Goal: Transaction & Acquisition: Download file/media

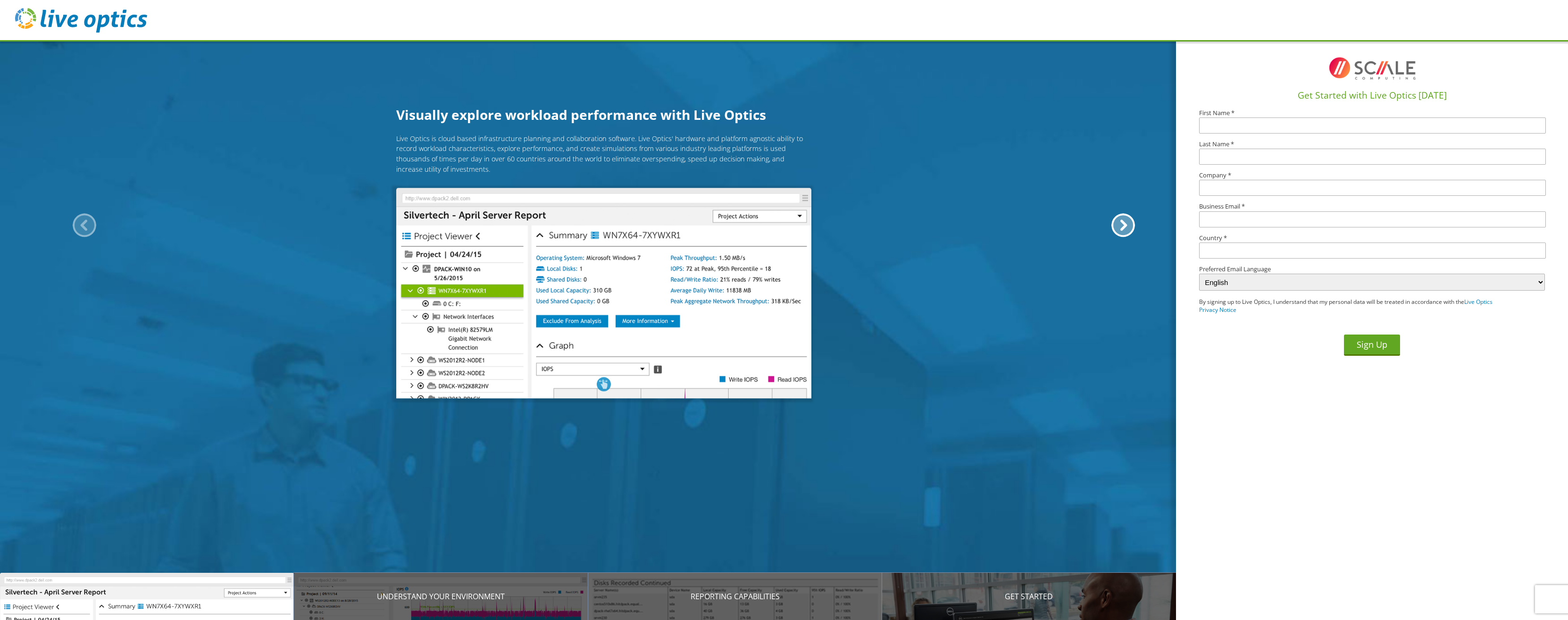
click at [1216, 123] on input "text" at bounding box center [1373, 125] width 347 height 16
type input "Jeff"
type input "Phillips"
type input "Tippecanoe Valley School Corporation"
type input "phillipsj@tvsc.k12.in.us"
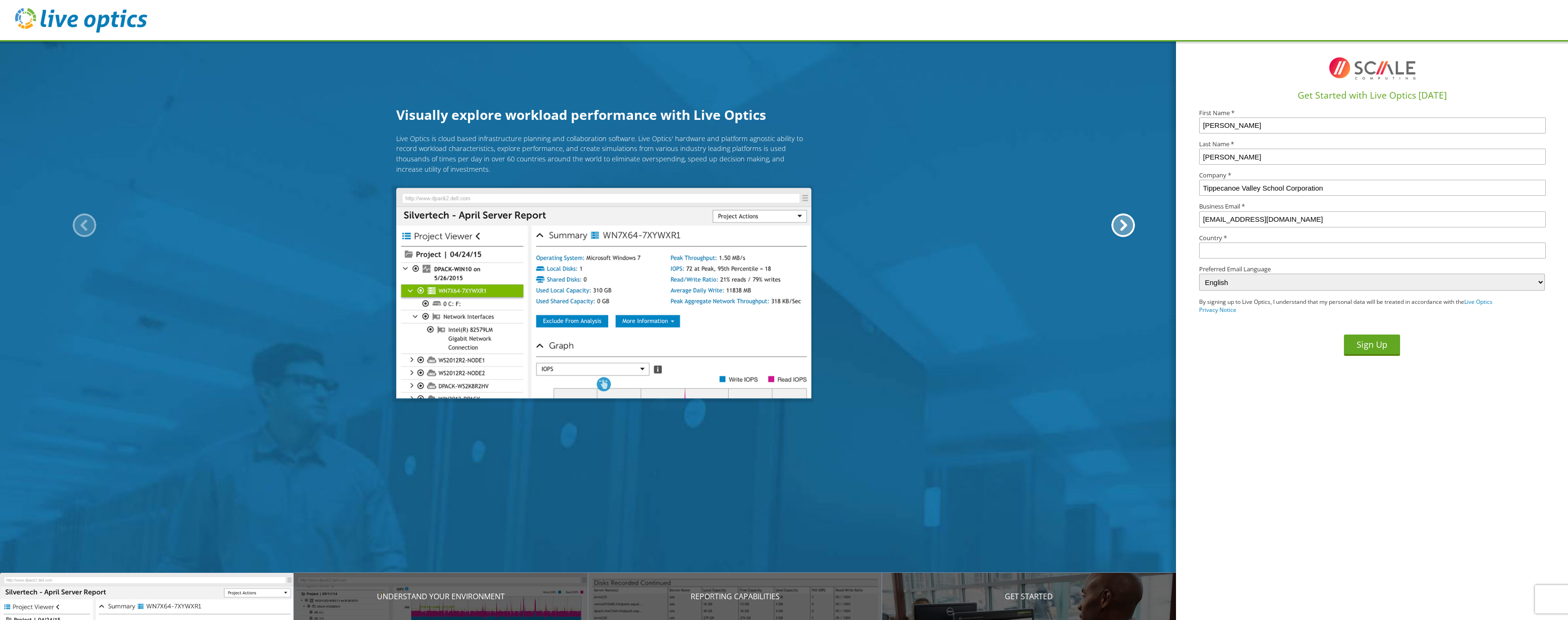
type input "United States"
click at [1371, 346] on button "Sign Up" at bounding box center [1372, 345] width 56 height 21
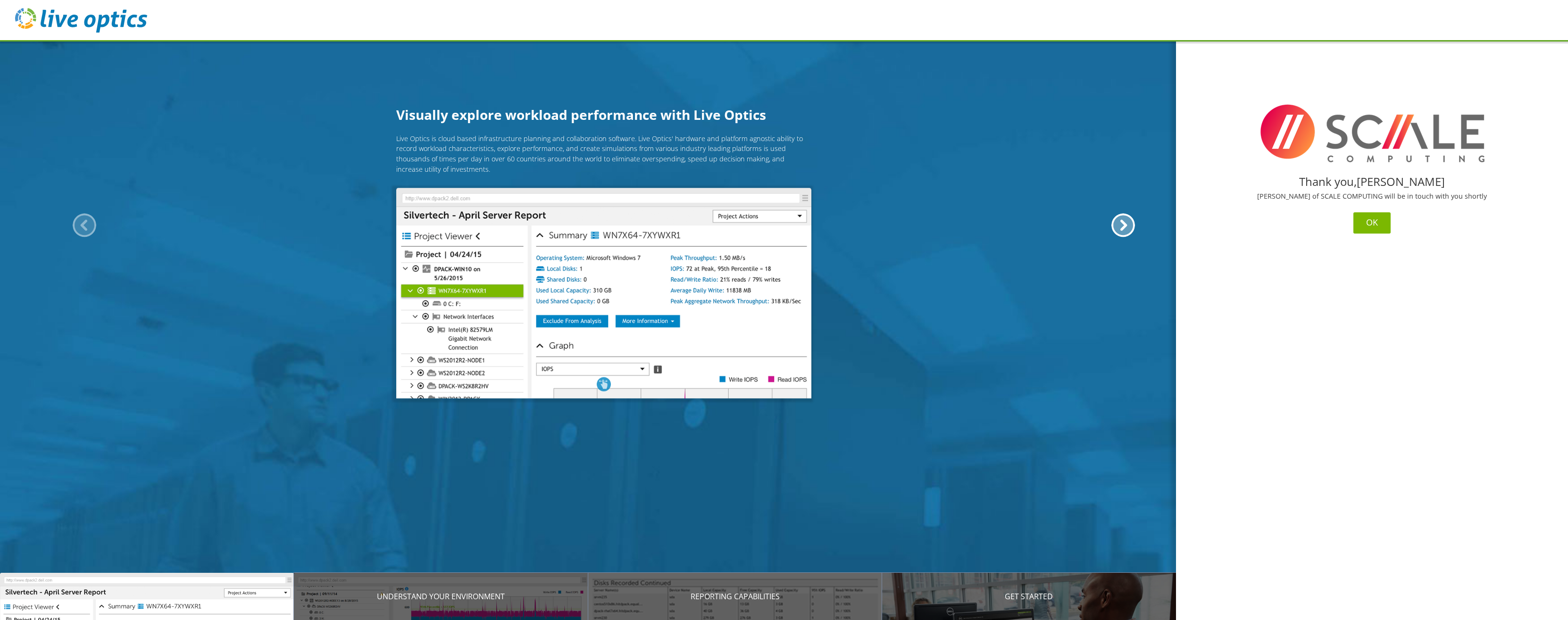
click at [1371, 220] on button "OK" at bounding box center [1371, 223] width 37 height 21
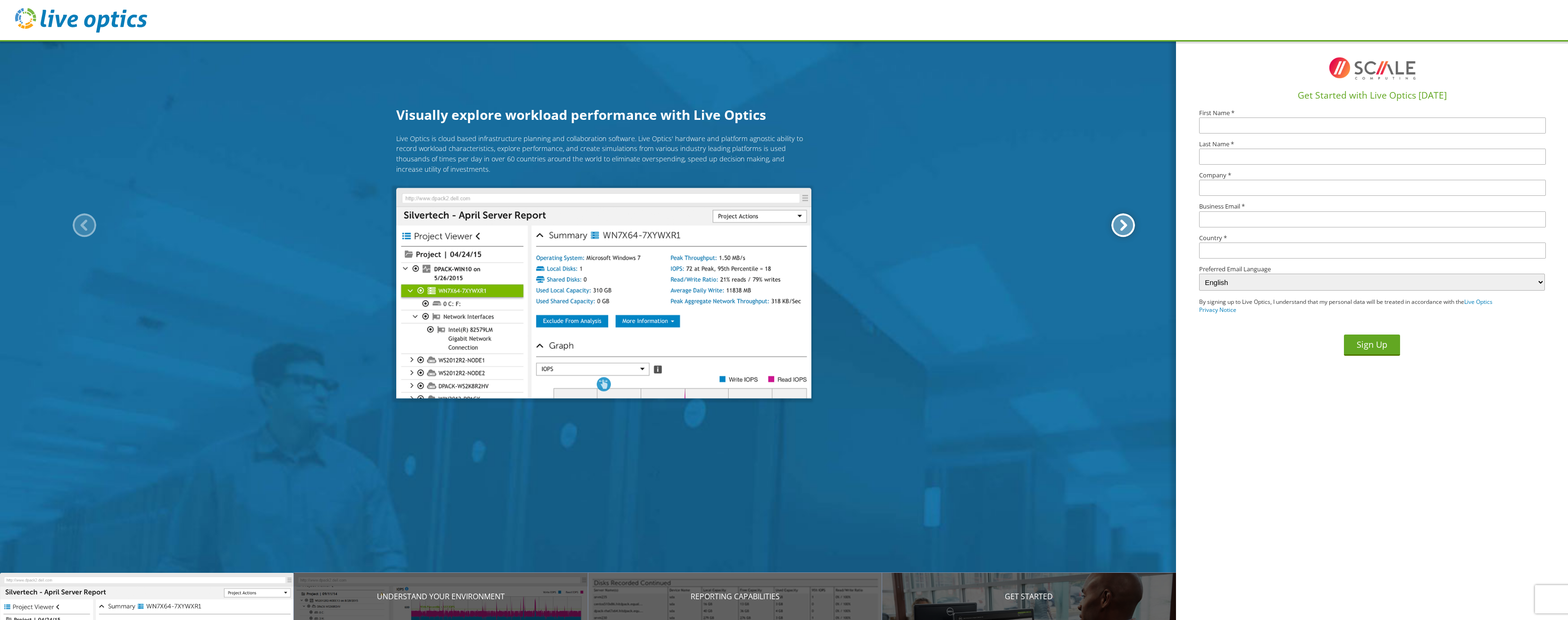
click at [1116, 224] on div at bounding box center [1123, 225] width 24 height 24
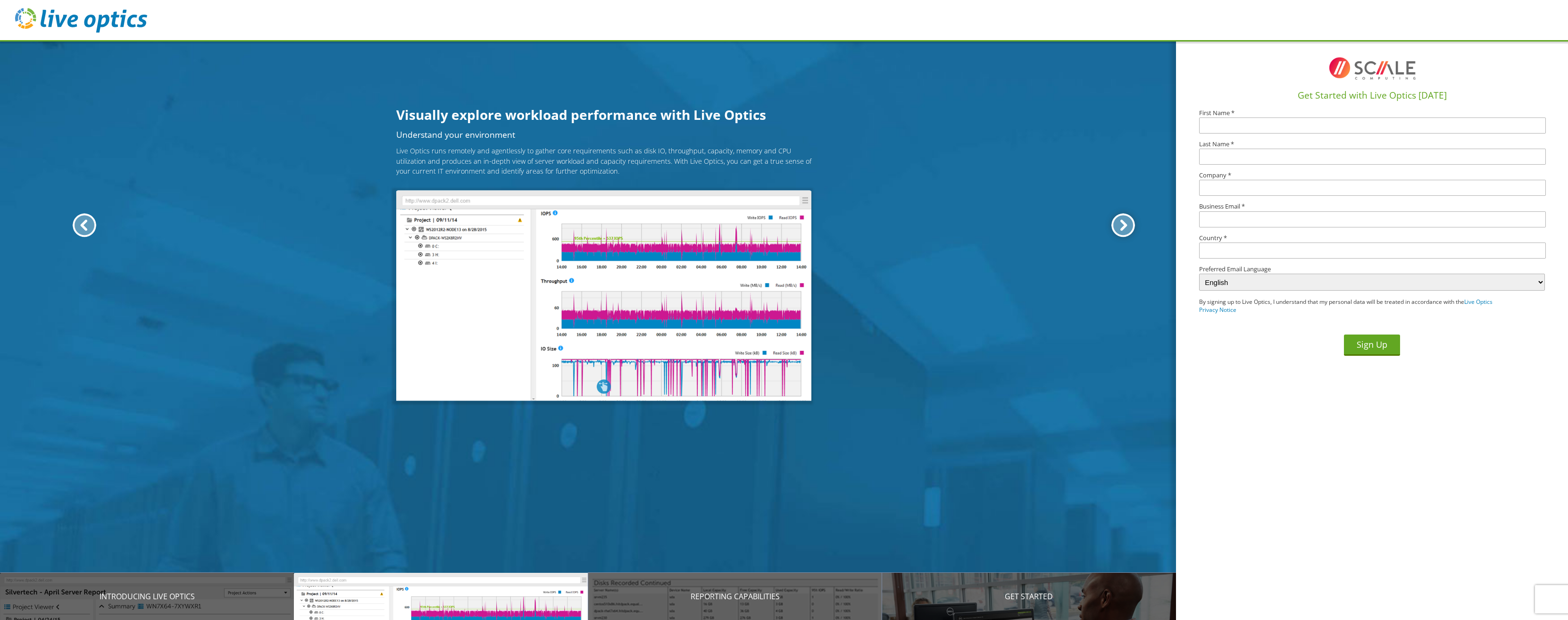
click at [1116, 224] on div at bounding box center [1123, 225] width 24 height 24
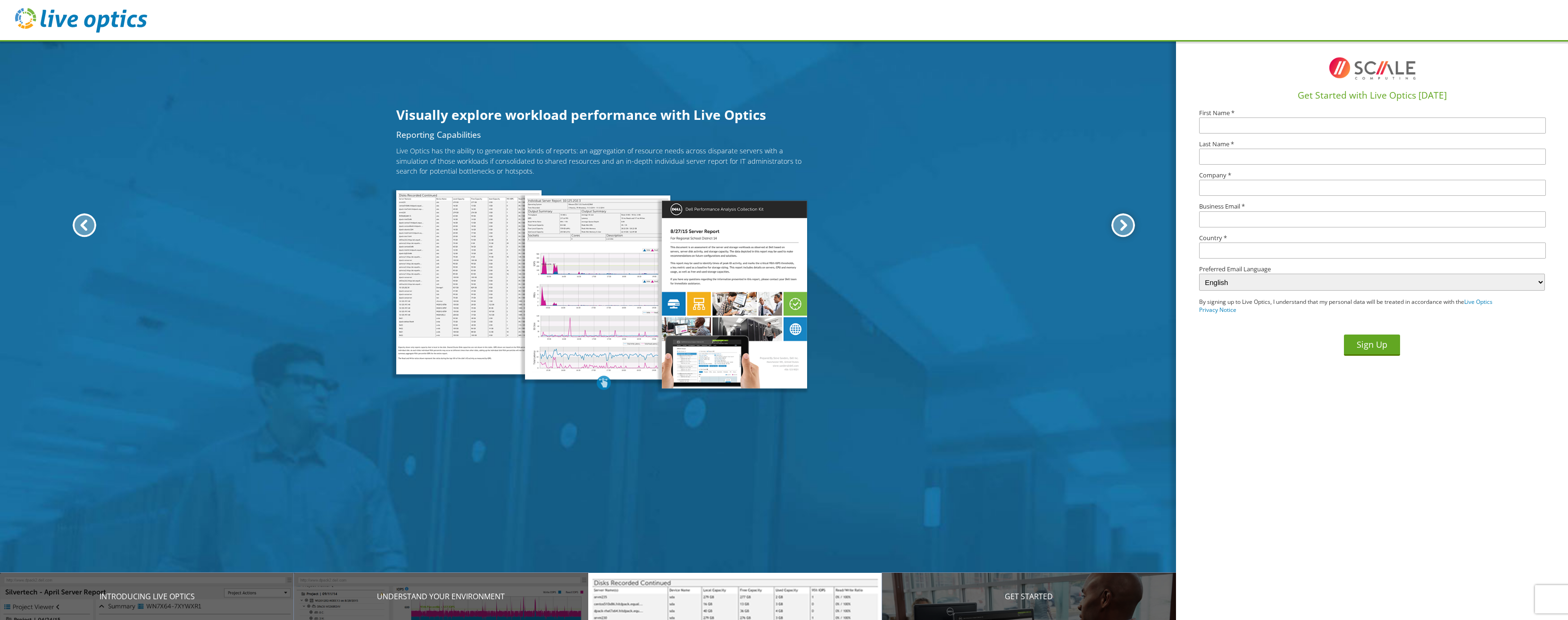
click at [1116, 224] on div at bounding box center [1123, 225] width 24 height 24
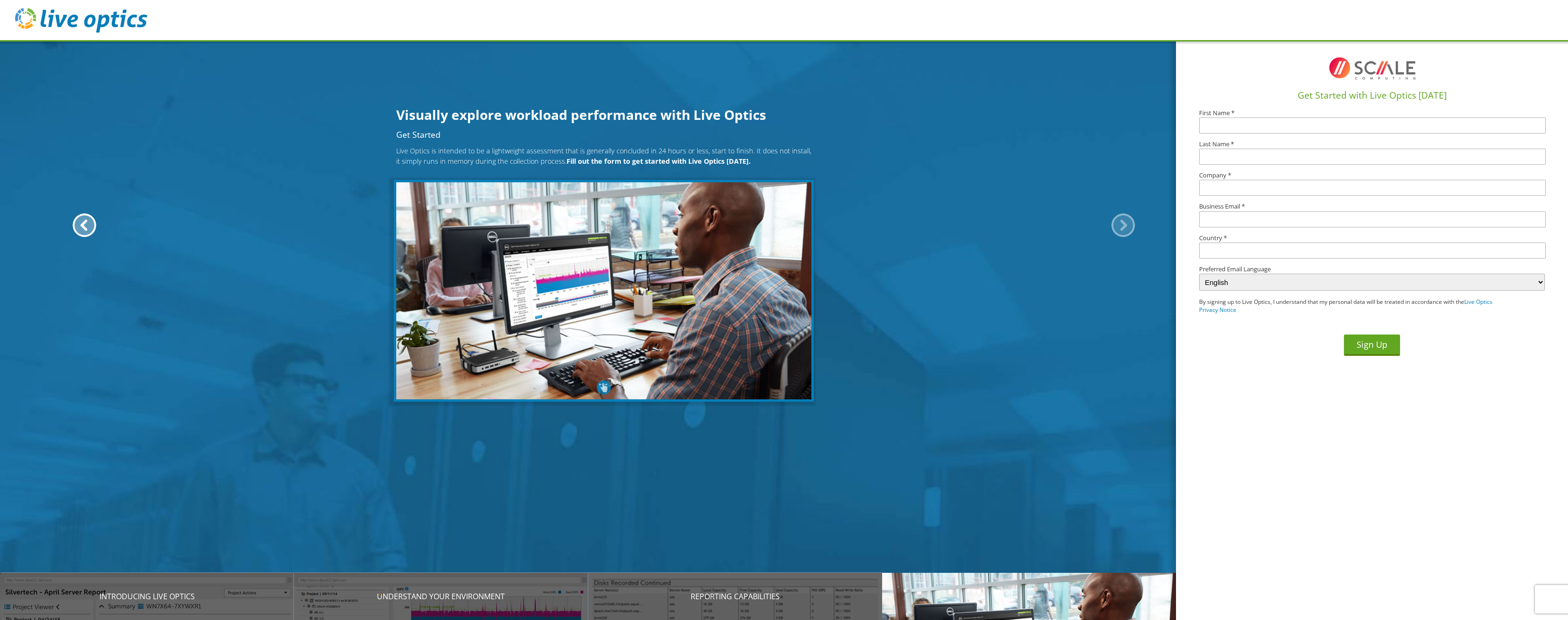
click at [1116, 224] on div at bounding box center [1123, 225] width 24 height 24
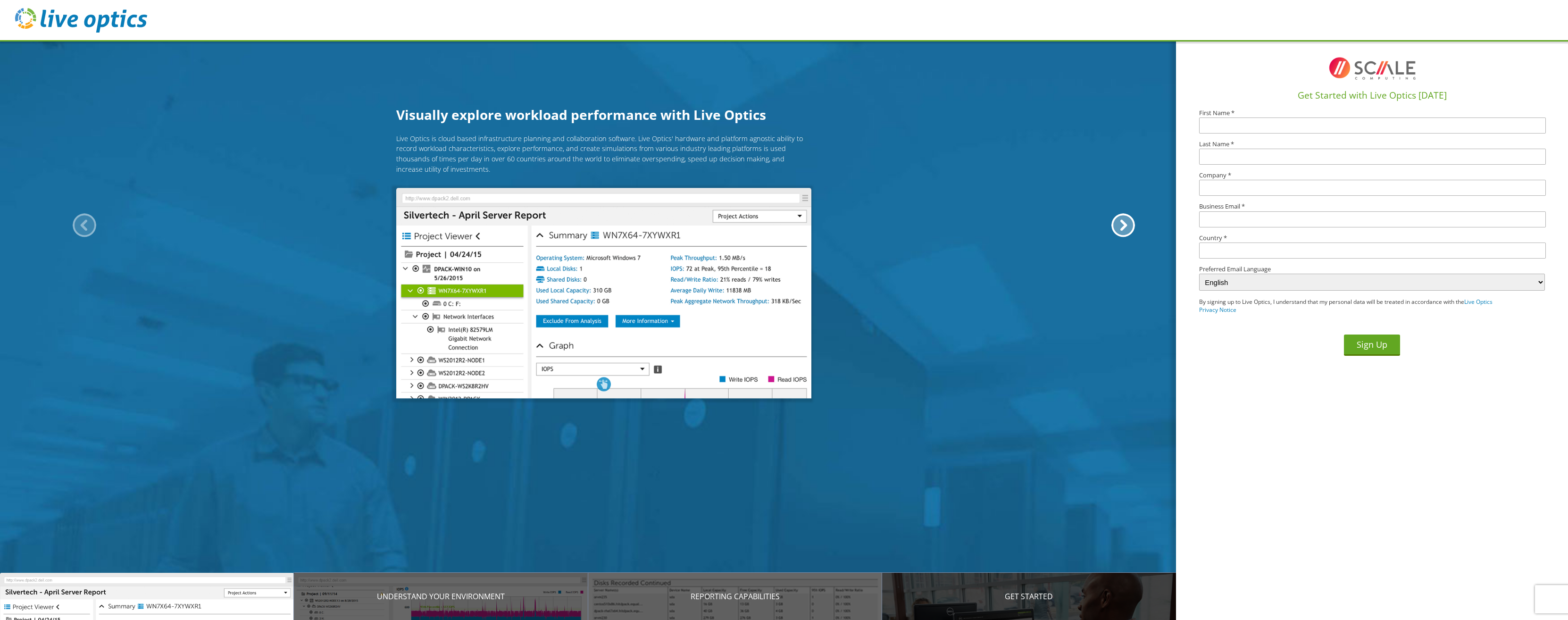
click at [970, 587] on div "Get Started" at bounding box center [1029, 596] width 294 height 47
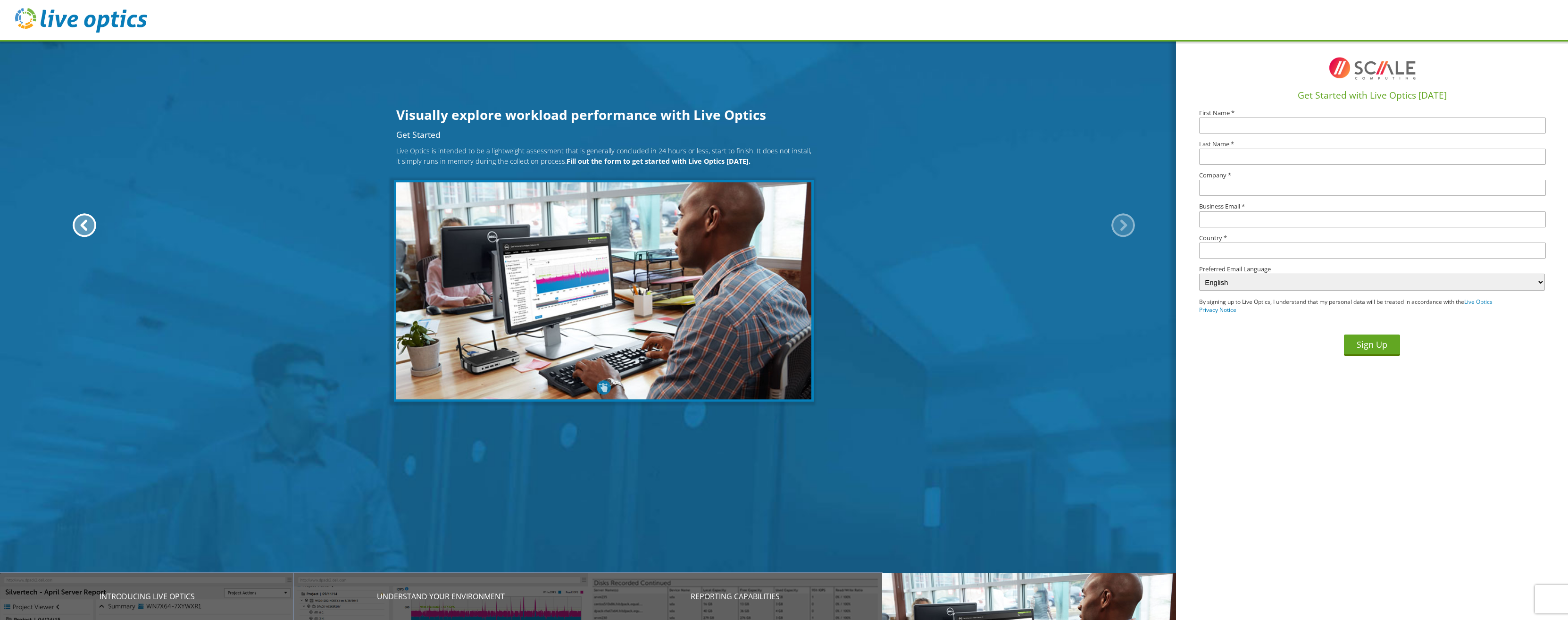
click at [621, 266] on img at bounding box center [604, 291] width 420 height 222
click at [617, 158] on b "Fill out the form to get started with Live Optics today." at bounding box center [659, 161] width 184 height 9
drag, startPoint x: 893, startPoint y: 206, endPoint x: 964, endPoint y: 215, distance: 71.6
click at [896, 208] on div "Get Started Live Optics is intended to be a lightweight assessment that is gene…" at bounding box center [603, 262] width 1207 height 264
click at [938, 352] on div "Get Started Live Optics is intended to be a lightweight assessment that is gene…" at bounding box center [603, 262] width 1207 height 264
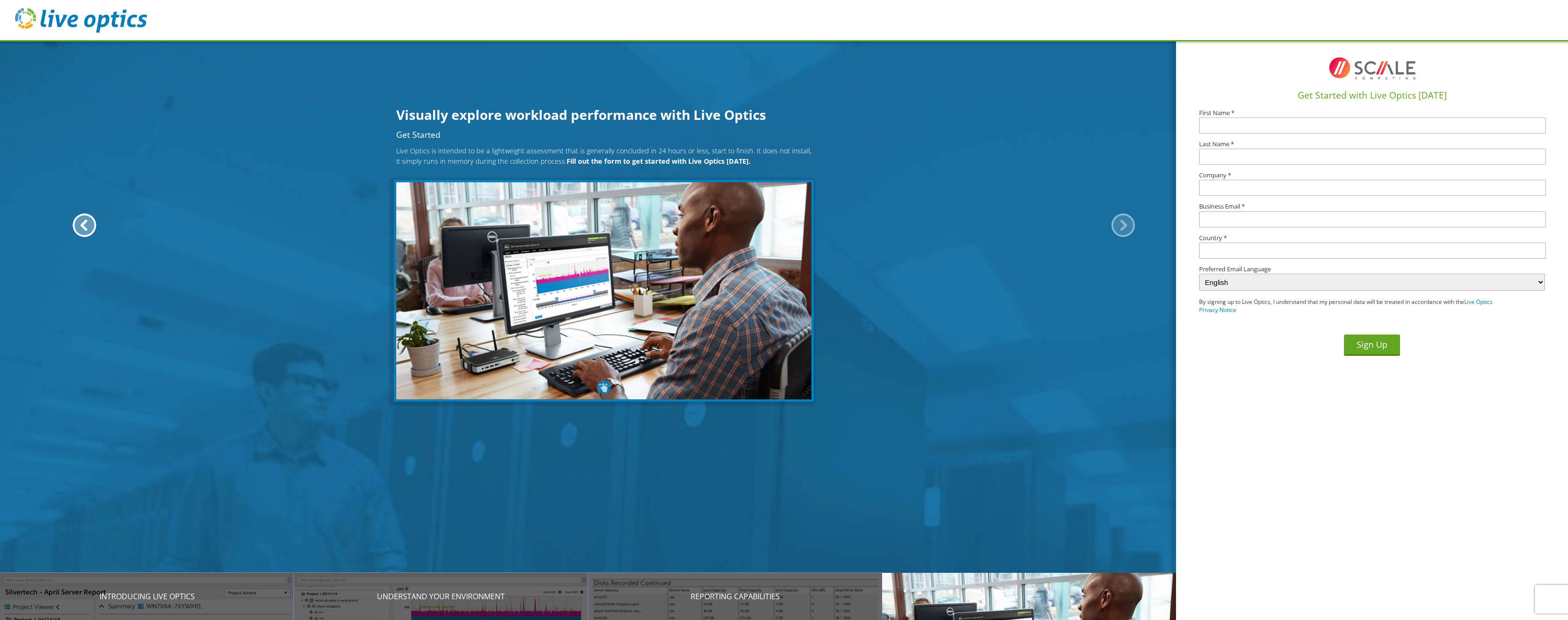
click at [609, 185] on img at bounding box center [604, 291] width 420 height 222
drag, startPoint x: 600, startPoint y: 212, endPoint x: 604, endPoint y: 166, distance: 46.2
click at [600, 210] on img at bounding box center [604, 291] width 420 height 222
click at [604, 166] on p "Live Optics is intended to be a lightweight assessment that is generally conclu…" at bounding box center [604, 156] width 415 height 20
click at [156, 597] on p "Introducing Live Optics" at bounding box center [147, 596] width 294 height 12
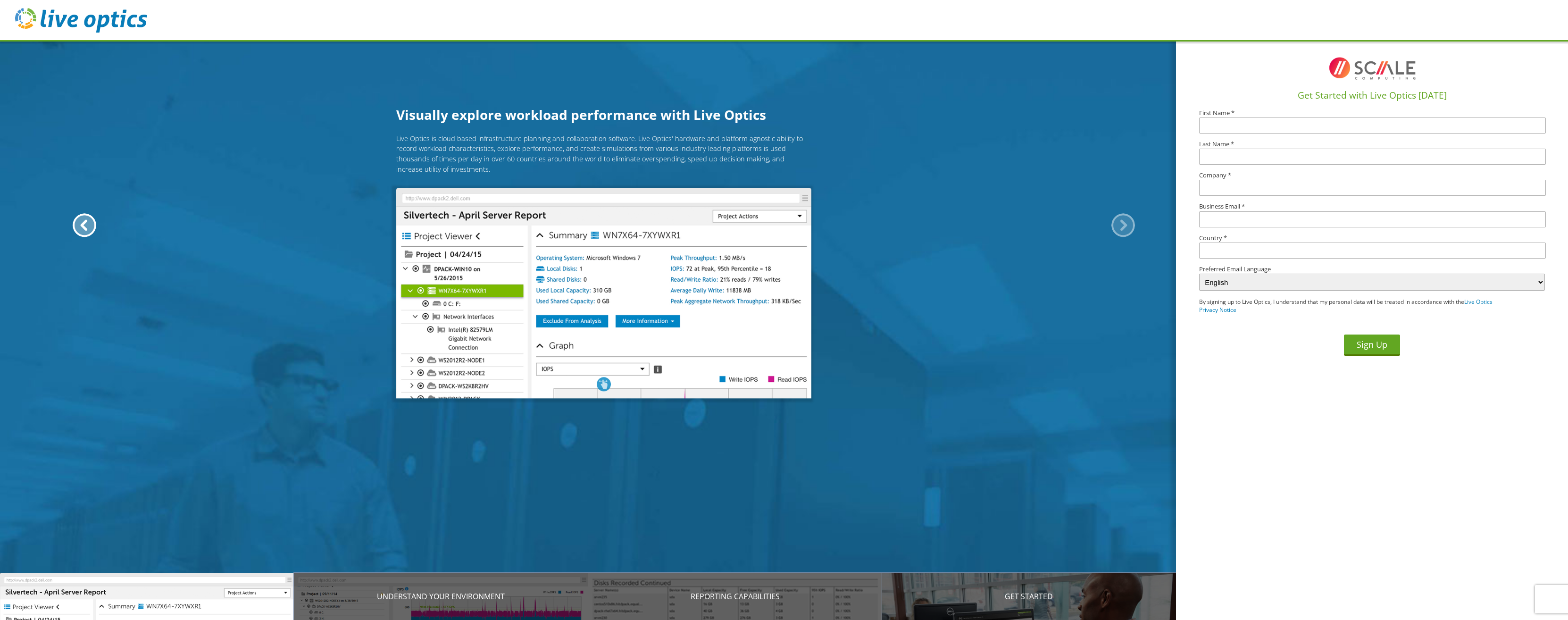
click at [442, 314] on img at bounding box center [604, 293] width 415 height 211
click at [425, 238] on img at bounding box center [604, 293] width 415 height 211
drag, startPoint x: 421, startPoint y: 195, endPoint x: 550, endPoint y: 181, distance: 129.8
click at [424, 194] on img at bounding box center [604, 293] width 415 height 211
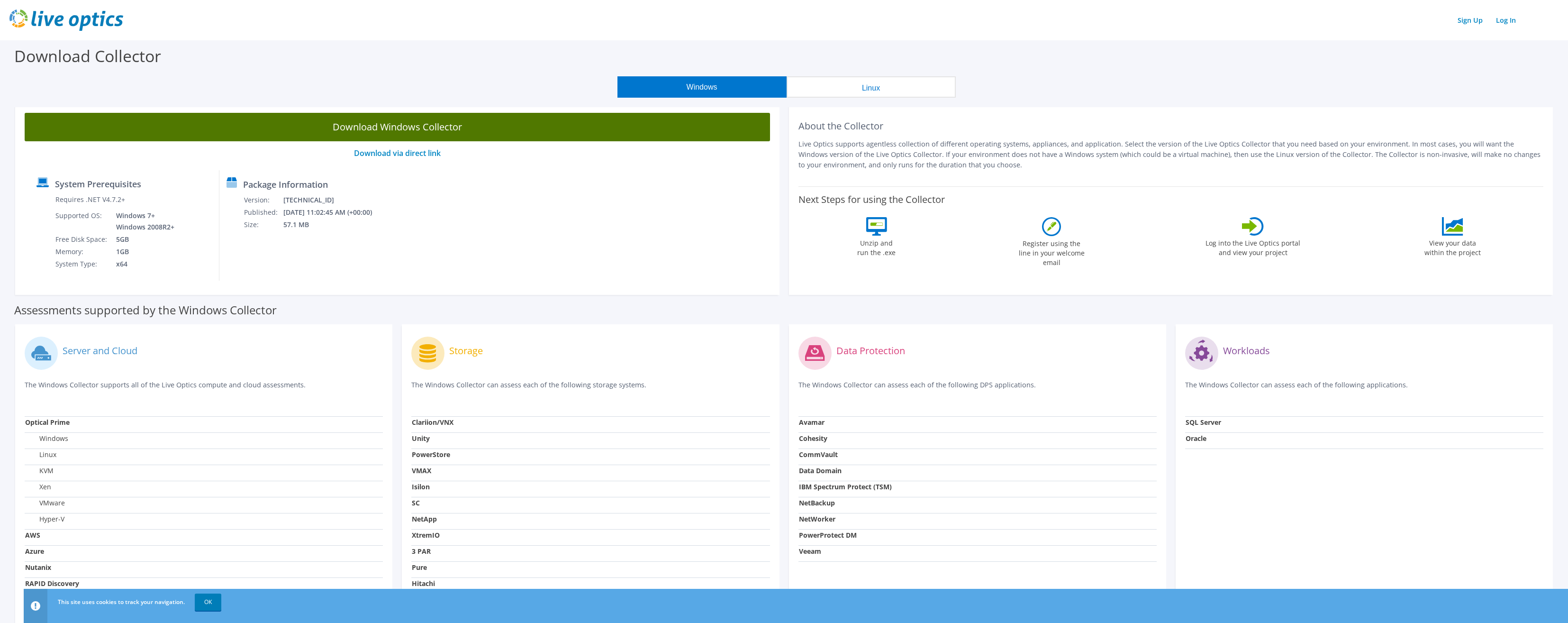
click at [453, 122] on link "Download Windows Collector" at bounding box center [397, 127] width 745 height 28
